Goal: Task Accomplishment & Management: Manage account settings

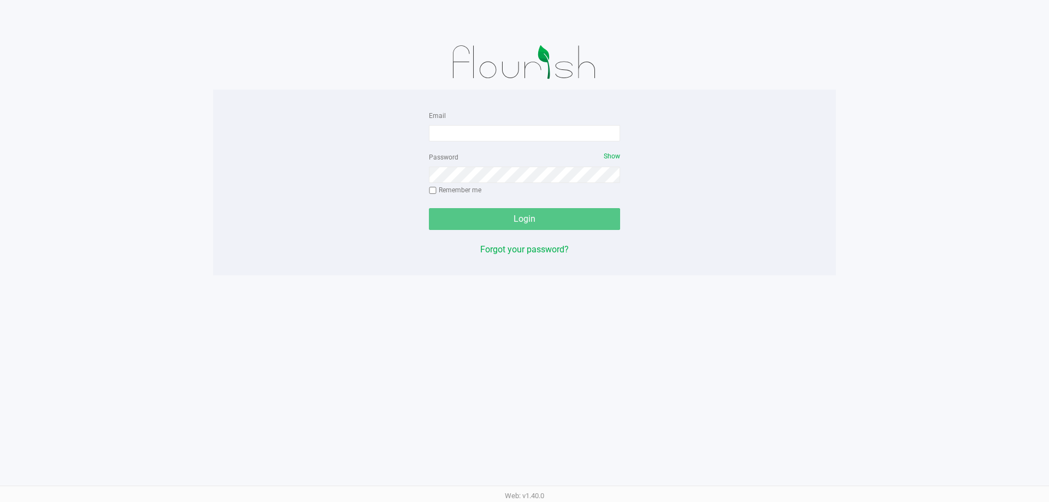
click at [478, 124] on div "Email" at bounding box center [524, 125] width 191 height 33
click at [477, 133] on input "Email" at bounding box center [524, 133] width 191 height 16
type input "cfulton@liveparallel.com"
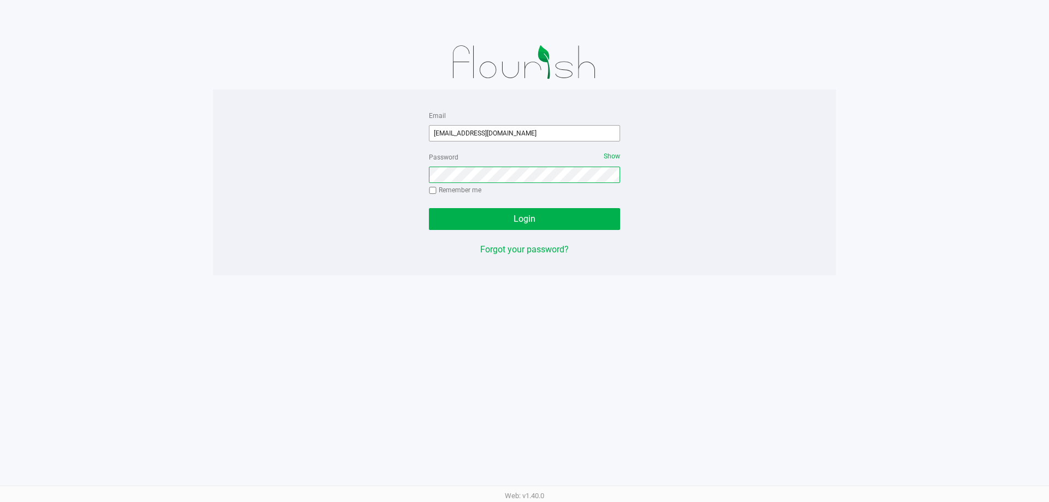
click at [429, 208] on button "Login" at bounding box center [524, 219] width 191 height 22
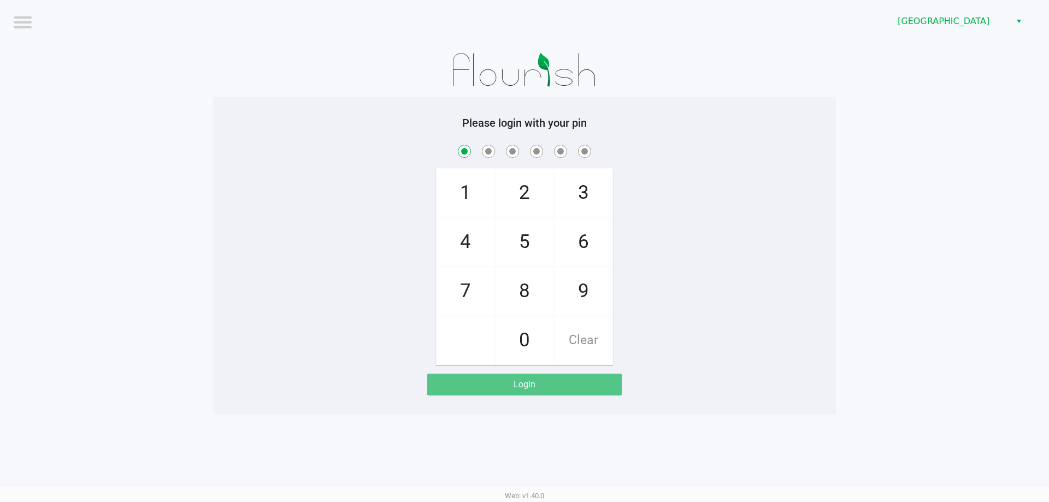
checkbox input "true"
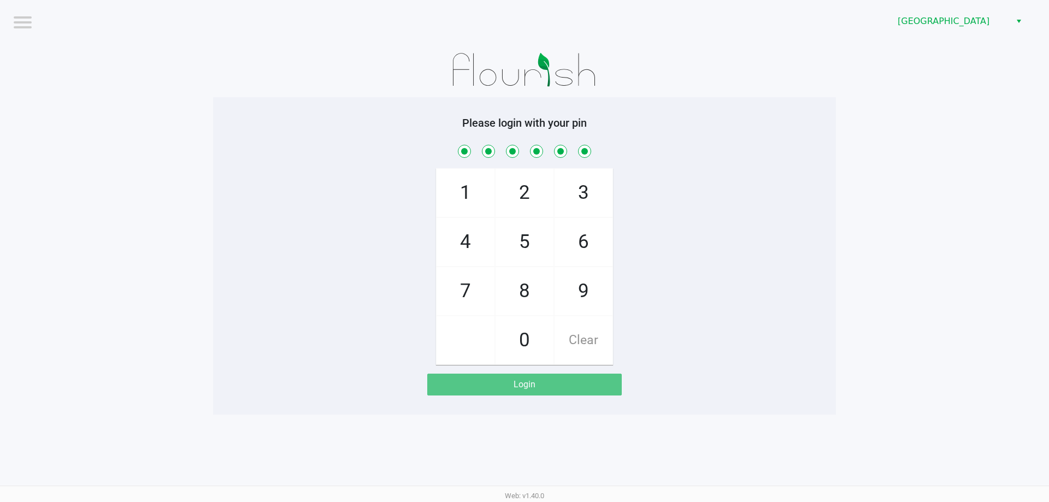
checkbox input "true"
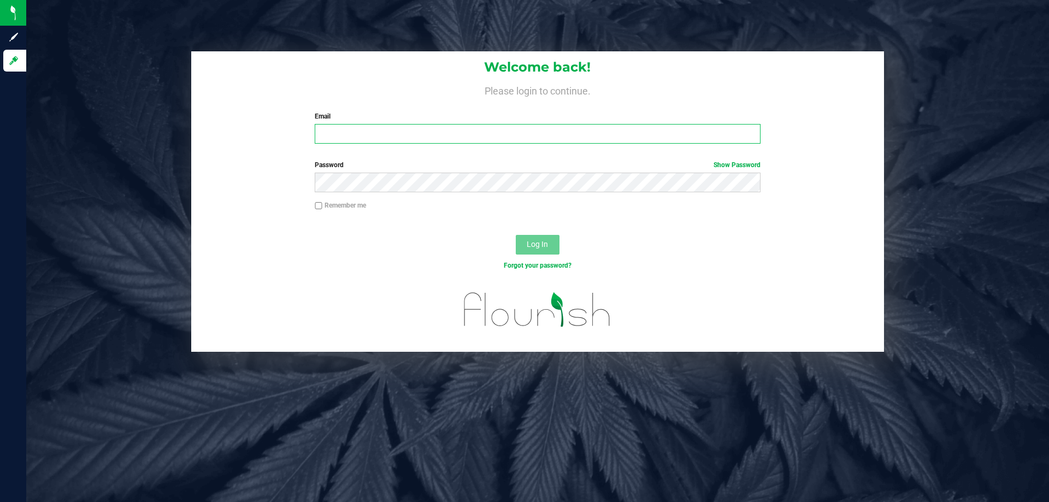
click at [362, 140] on input "Email" at bounding box center [537, 134] width 445 height 20
type input "[EMAIL_ADDRESS][DOMAIN_NAME]"
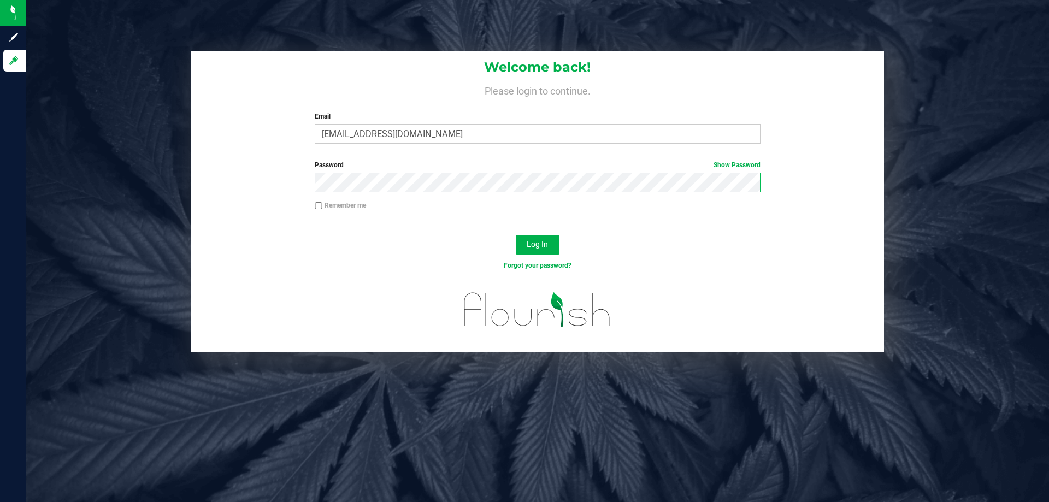
click at [516, 235] on button "Log In" at bounding box center [538, 245] width 44 height 20
